Goal: Information Seeking & Learning: Learn about a topic

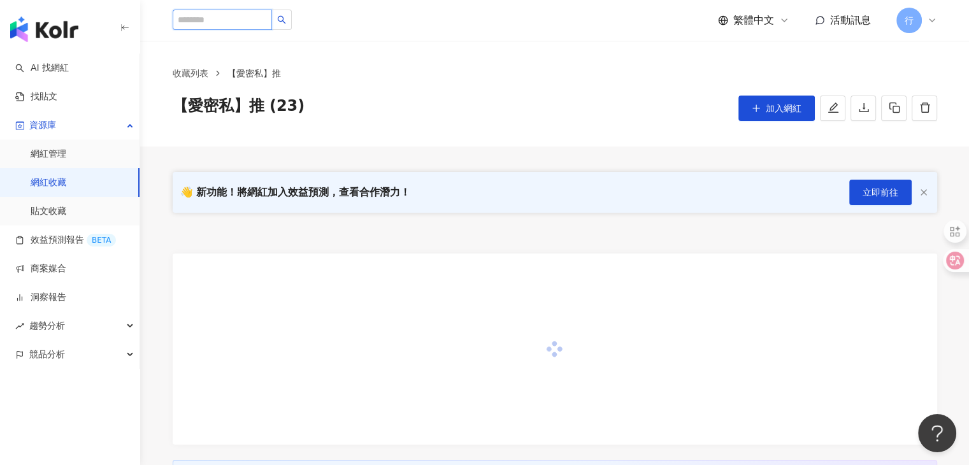
click at [252, 21] on input "search" at bounding box center [222, 20] width 99 height 20
paste input "**********"
type input "**********"
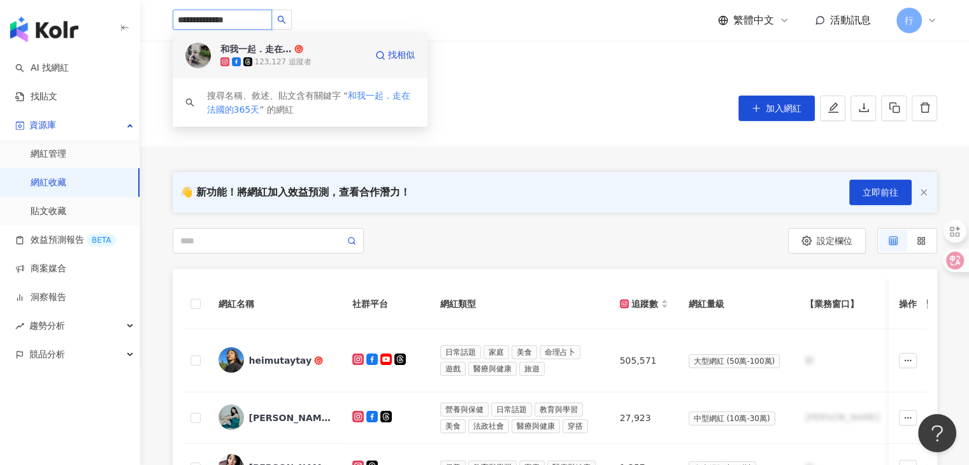
click at [255, 48] on div "和我一起．走在法國的365天" at bounding box center [255, 49] width 71 height 13
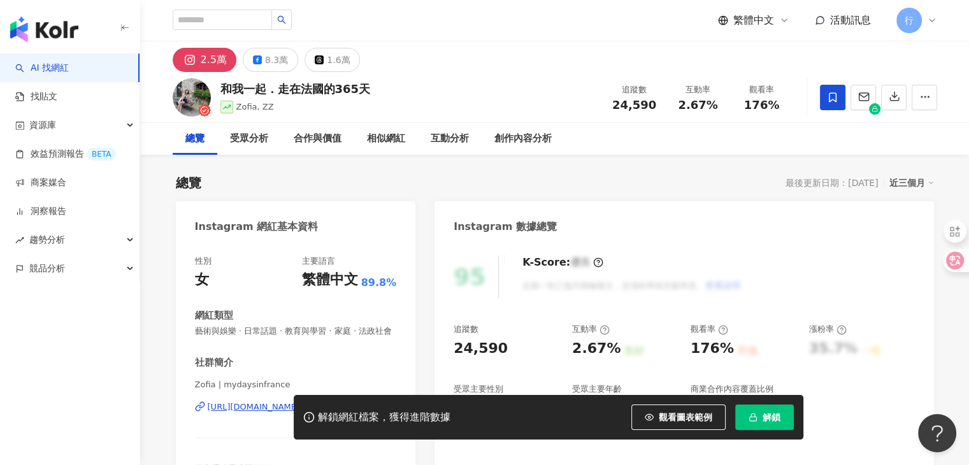
scroll to position [382, 0]
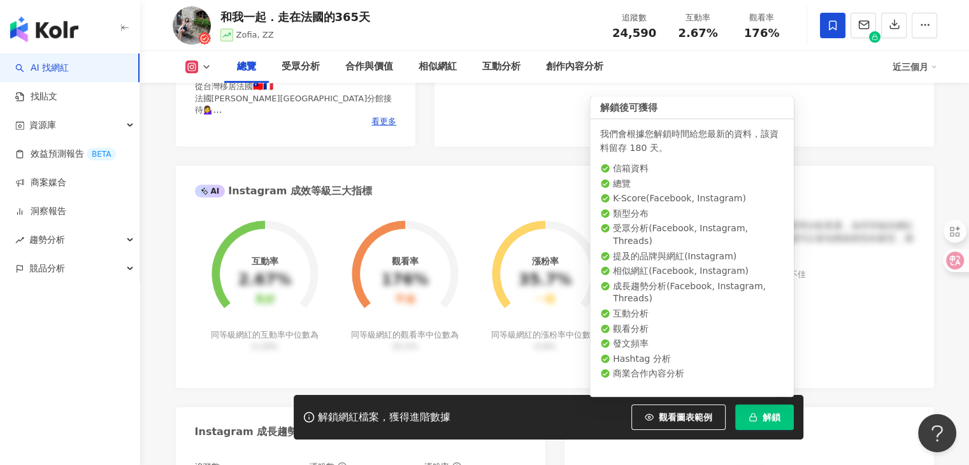
click at [774, 412] on span "解鎖" at bounding box center [772, 417] width 18 height 10
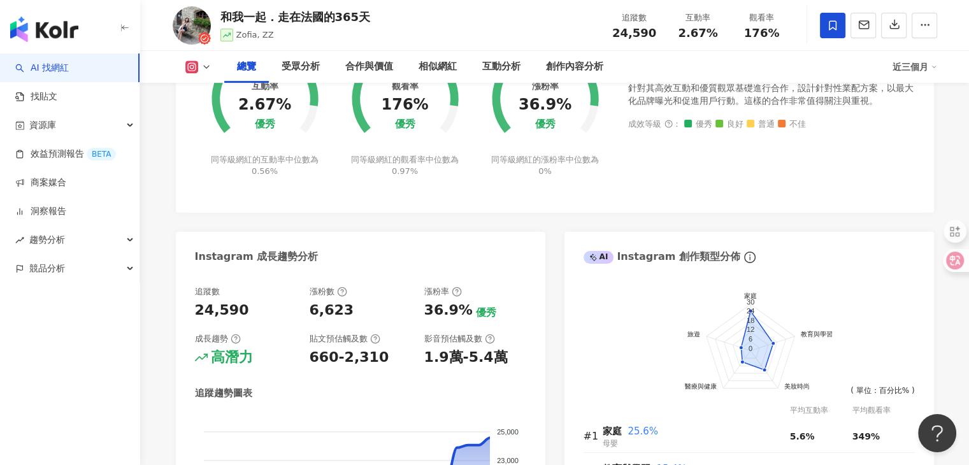
scroll to position [303, 0]
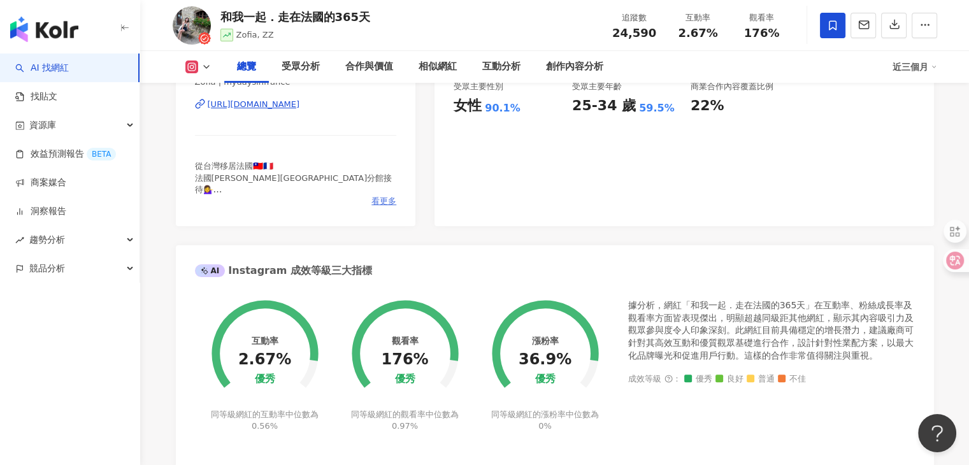
click at [377, 207] on span "看更多" at bounding box center [384, 201] width 25 height 11
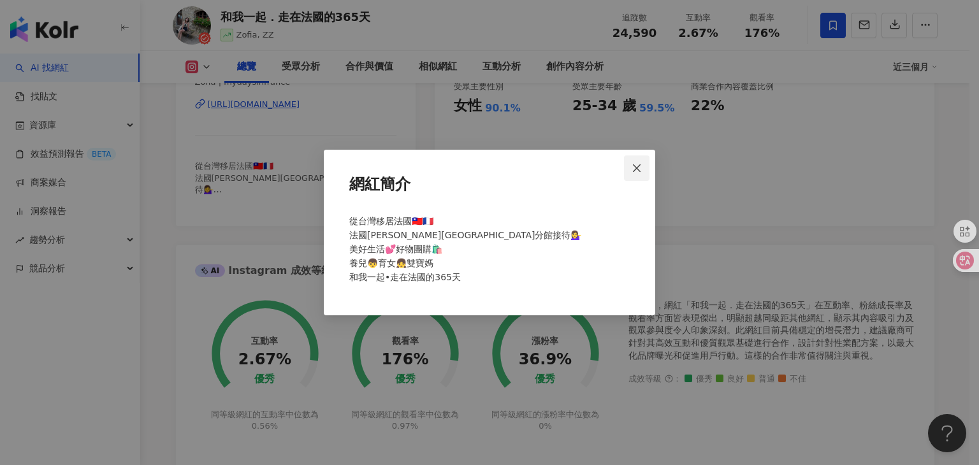
click at [643, 168] on span "Close" at bounding box center [636, 168] width 25 height 10
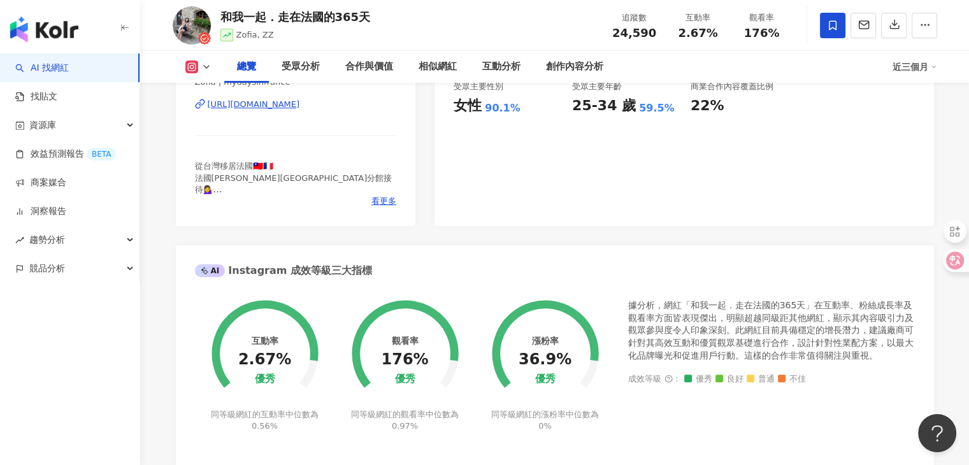
click at [206, 71] on icon at bounding box center [206, 67] width 10 height 10
click at [203, 113] on button "Facebook" at bounding box center [218, 120] width 76 height 18
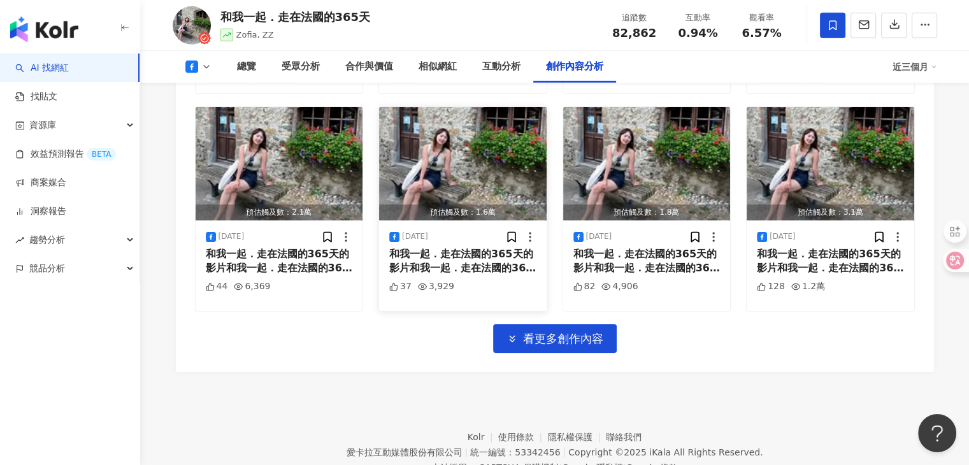
scroll to position [4126, 0]
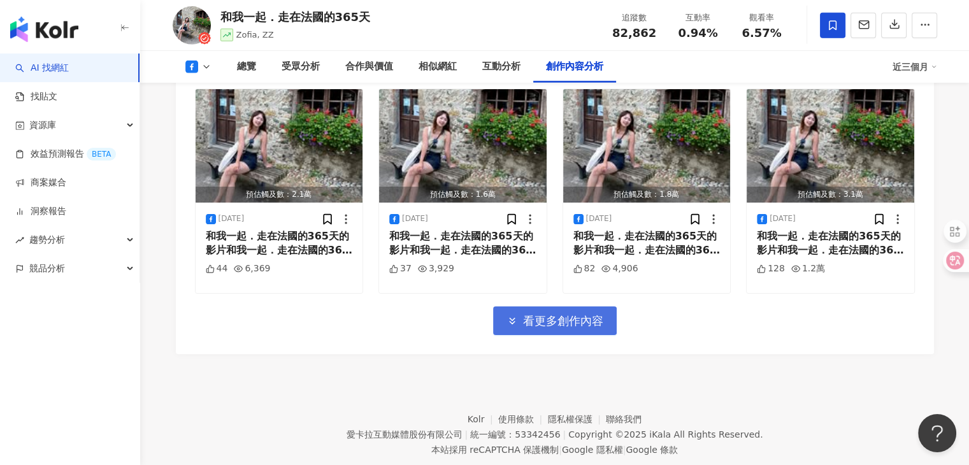
click at [535, 314] on span "看更多創作內容" at bounding box center [563, 321] width 80 height 14
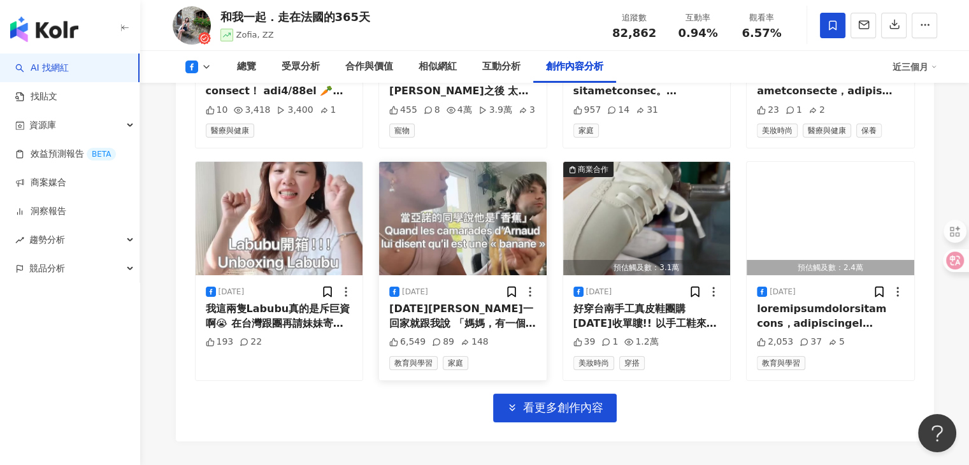
scroll to position [4763, 0]
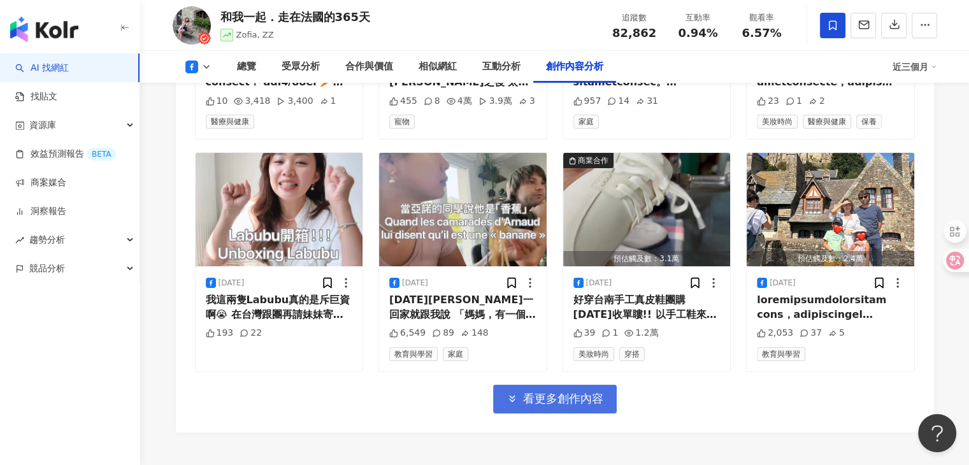
click at [575, 392] on span "看更多創作內容" at bounding box center [563, 399] width 80 height 14
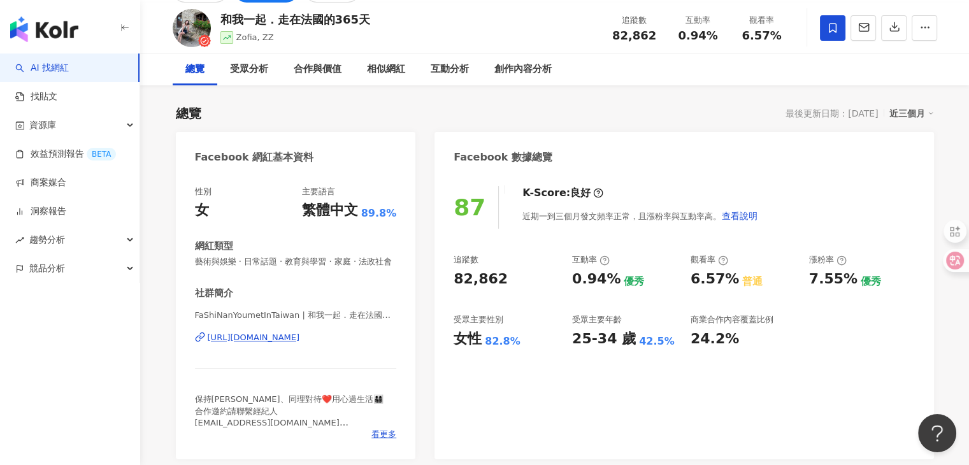
scroll to position [0, 0]
